Goal: Transaction & Acquisition: Purchase product/service

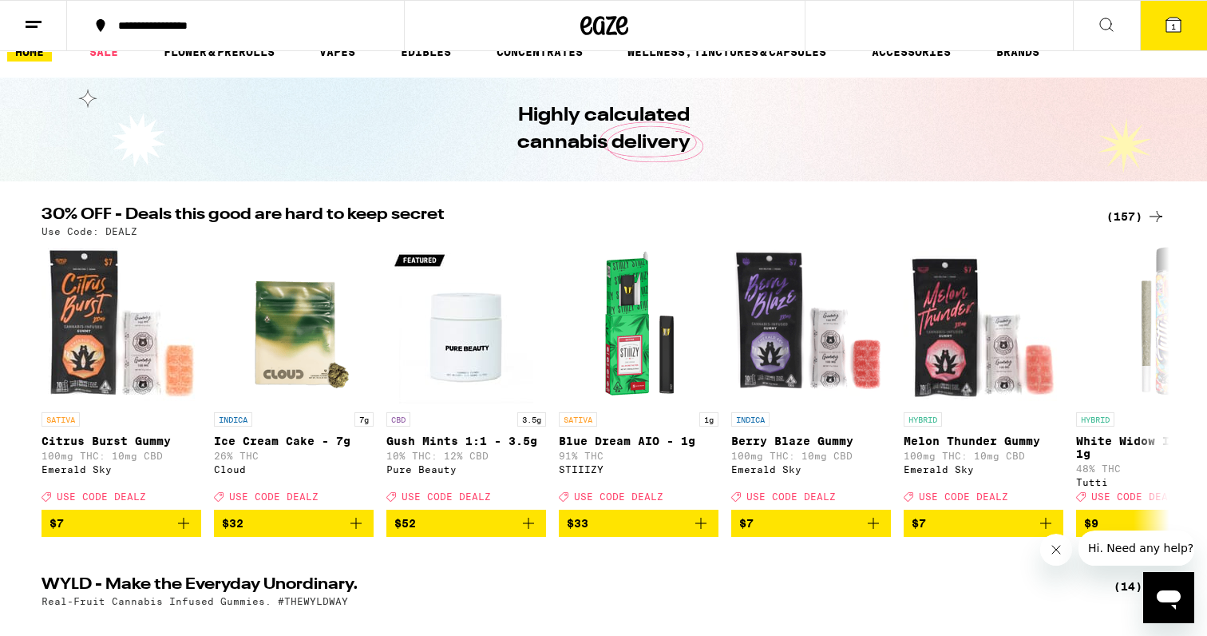
click at [1128, 222] on div "(157)" at bounding box center [1136, 216] width 59 height 19
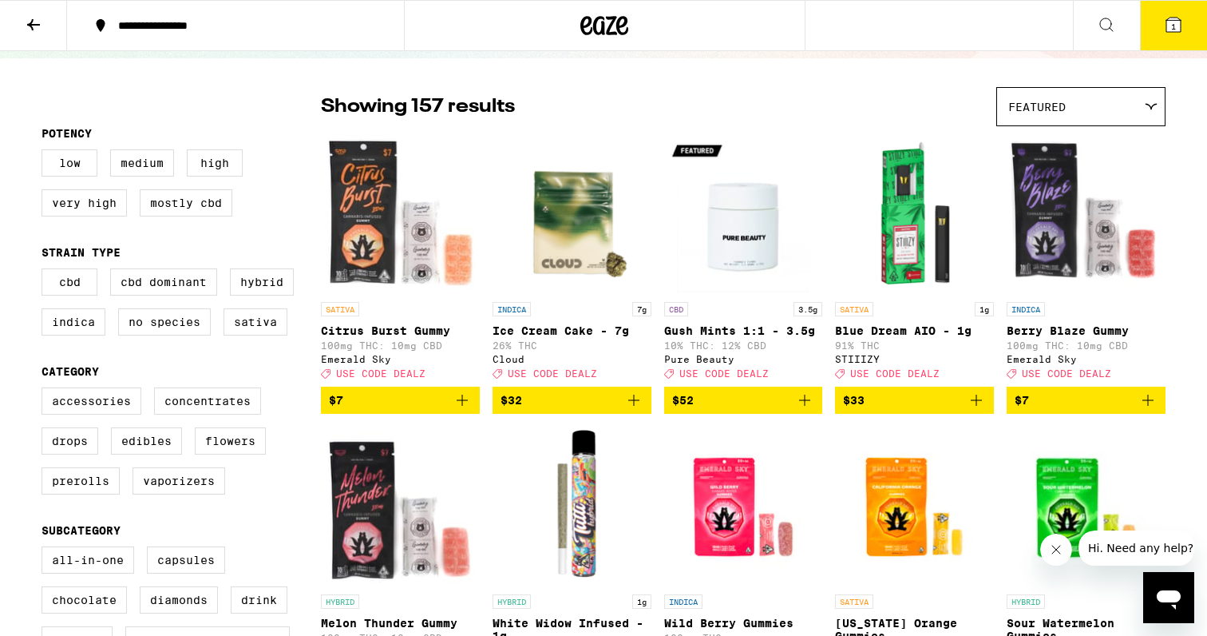
scroll to position [102, 0]
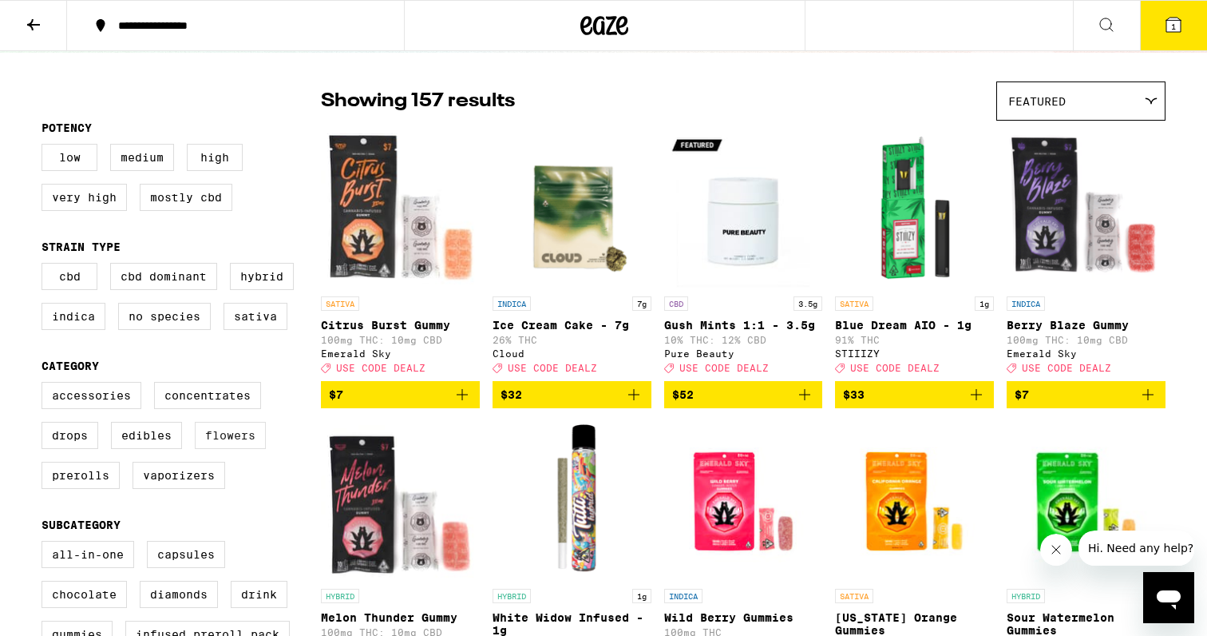
click at [249, 438] on label "Flowers" at bounding box center [230, 435] width 71 height 27
click at [46, 385] on input "Flowers" at bounding box center [45, 384] width 1 height 1
checkbox input "true"
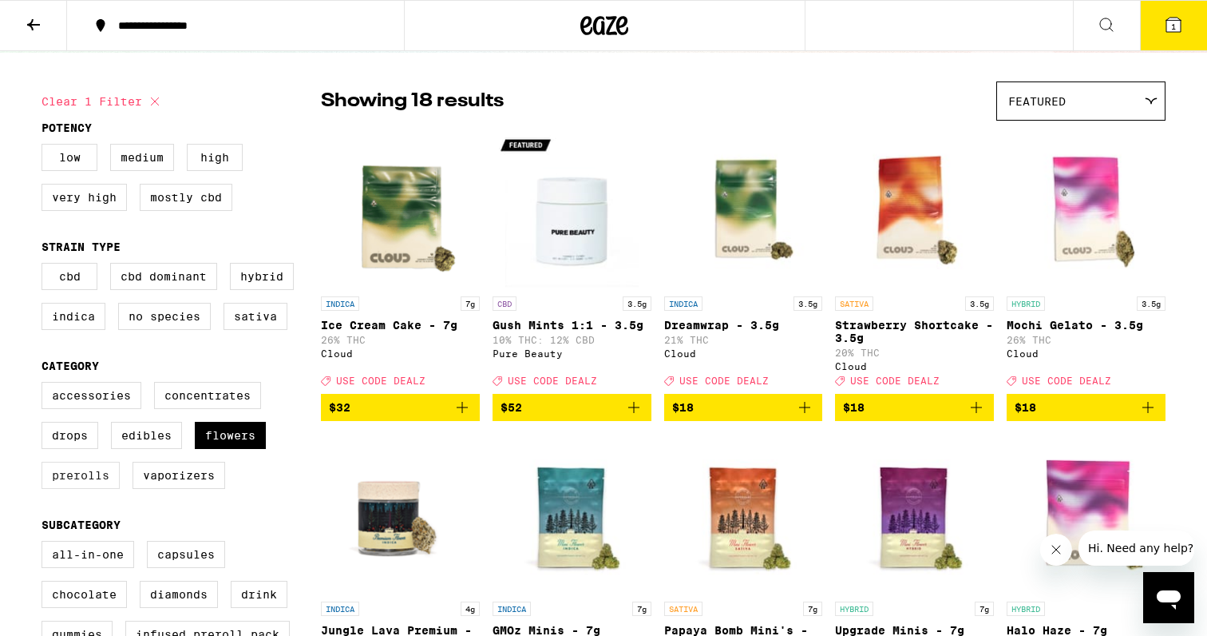
click at [73, 489] on label "Prerolls" at bounding box center [81, 474] width 78 height 27
click at [46, 385] on input "Prerolls" at bounding box center [45, 384] width 1 height 1
checkbox input "true"
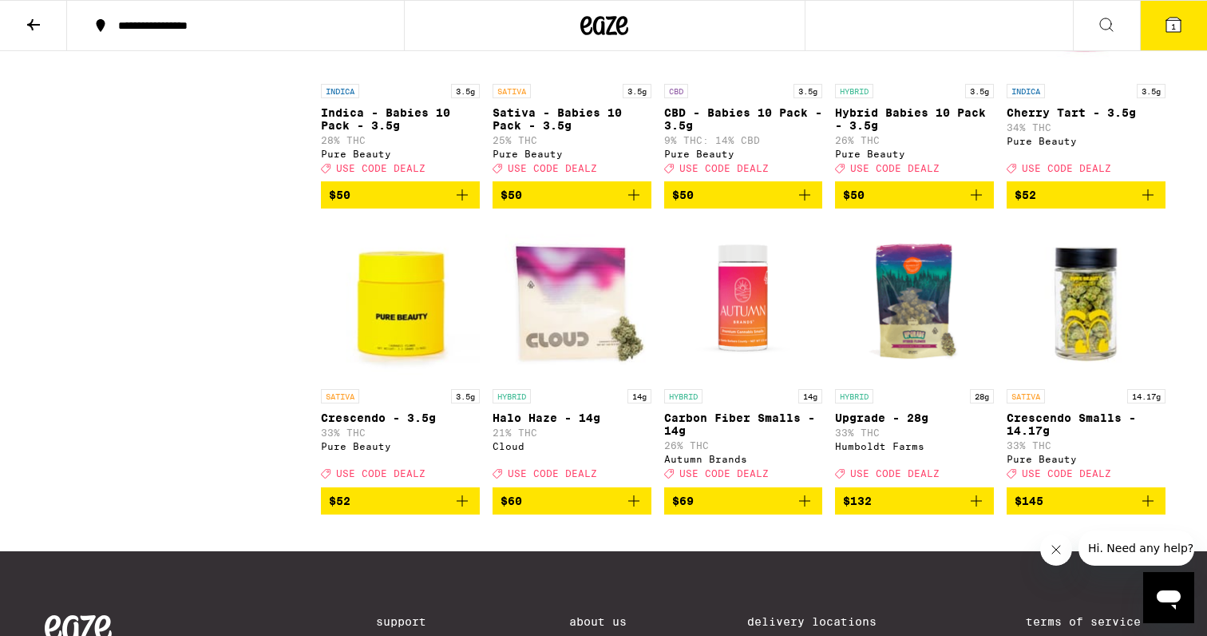
scroll to position [3030, 0]
